Goal: Find specific page/section: Find specific page/section

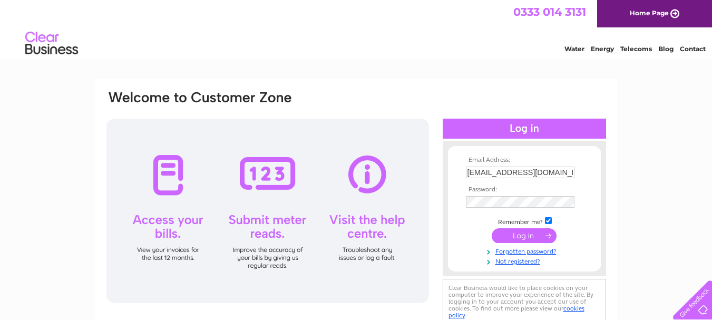
click at [532, 235] on input "submit" at bounding box center [523, 235] width 65 height 15
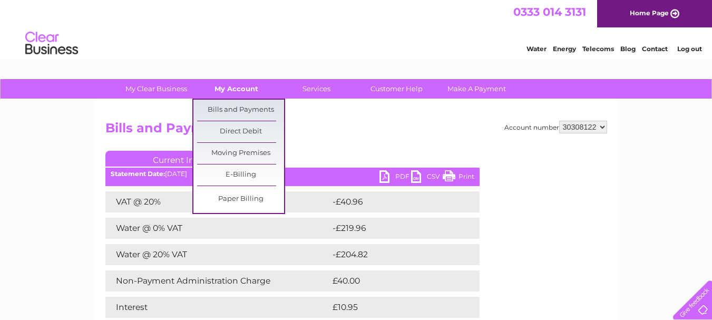
click at [234, 87] on link "My Account" at bounding box center [236, 88] width 87 height 19
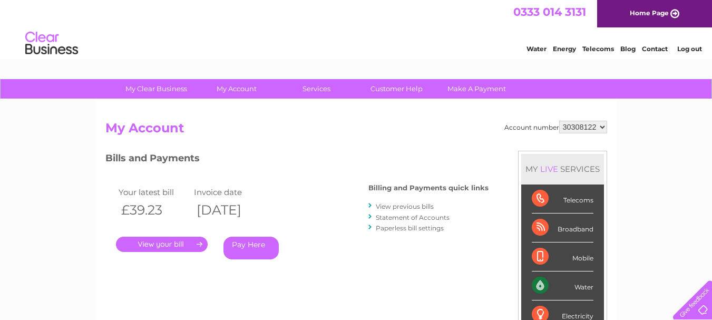
click at [164, 245] on link "." at bounding box center [162, 243] width 92 height 15
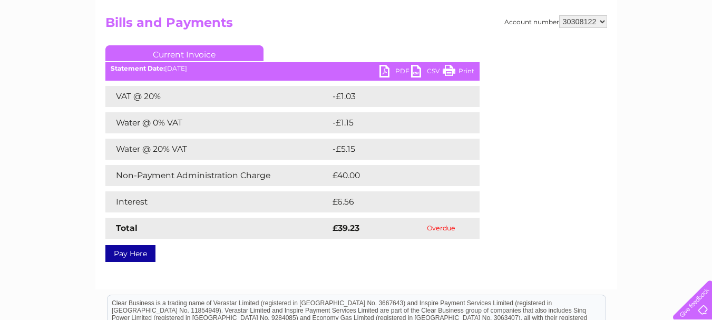
scroll to position [158, 0]
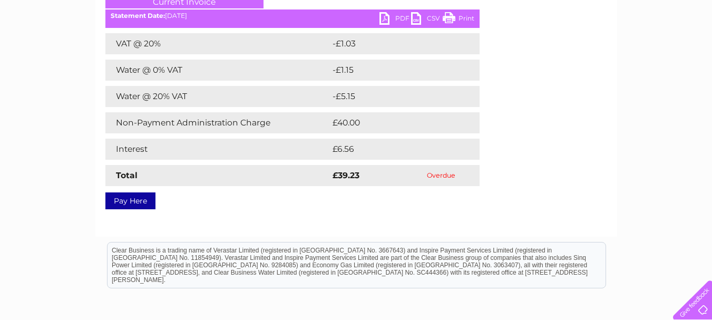
click at [396, 16] on link "PDF" at bounding box center [395, 19] width 32 height 15
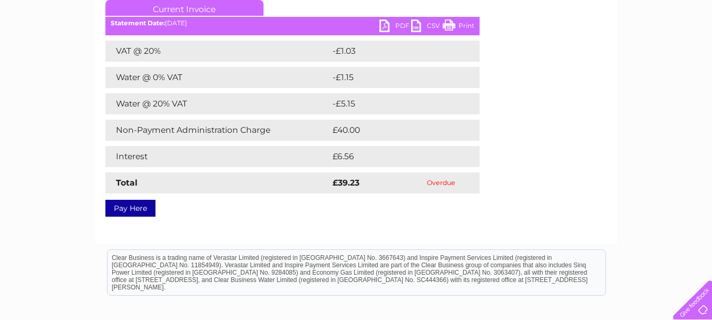
scroll to position [0, 0]
